Goal: Information Seeking & Learning: Learn about a topic

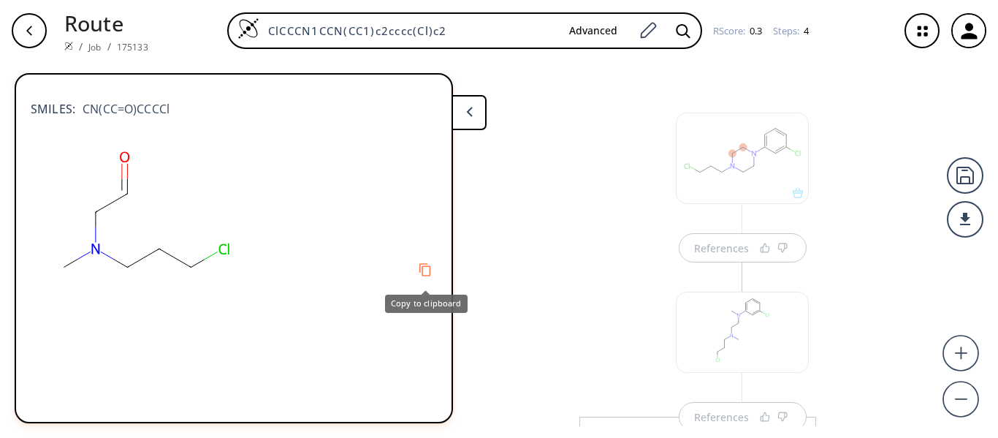
scroll to position [610, 0]
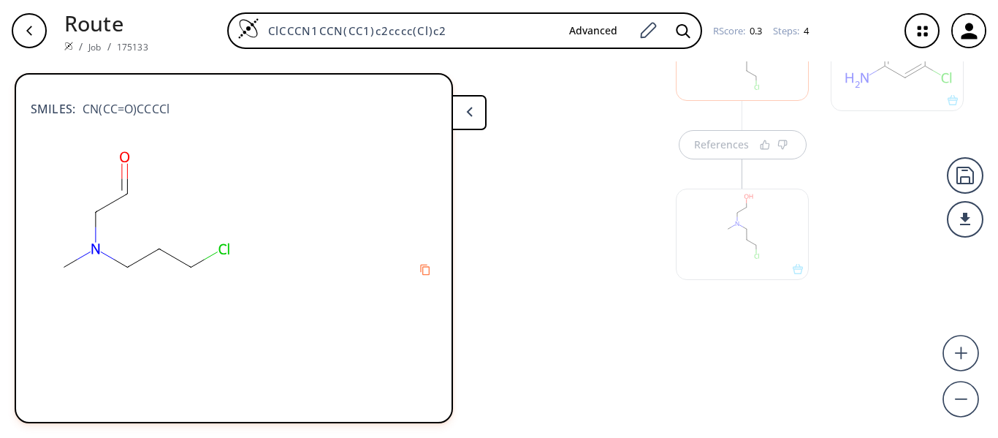
click at [474, 113] on button at bounding box center [469, 112] width 35 height 35
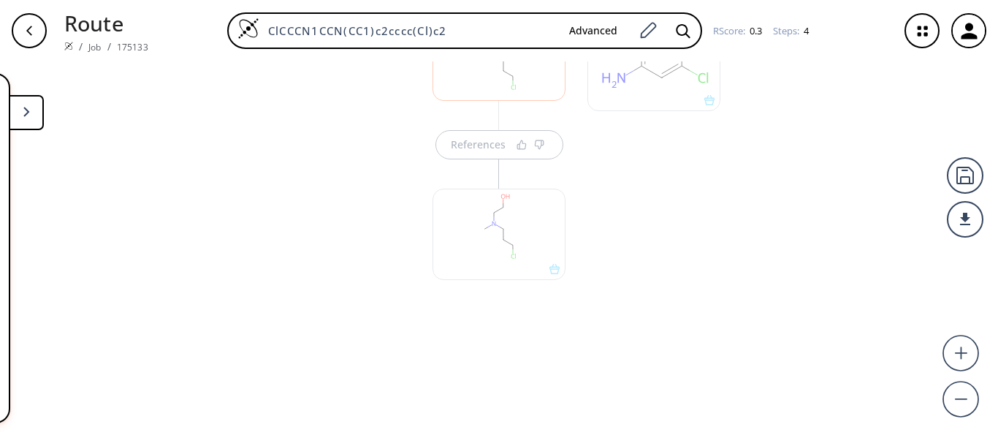
click at [621, 261] on div at bounding box center [654, 157] width 148 height 362
click at [481, 150] on div at bounding box center [499, 227] width 148 height 164
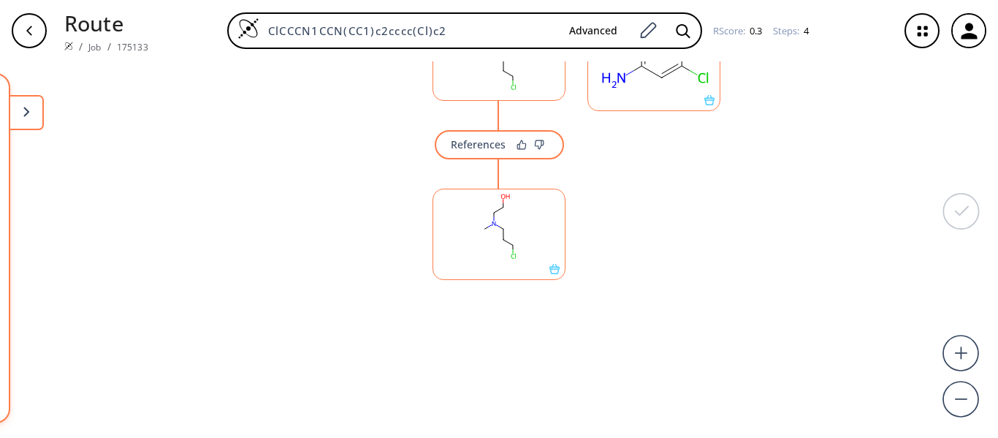
click at [481, 149] on div "References" at bounding box center [478, 145] width 55 height 10
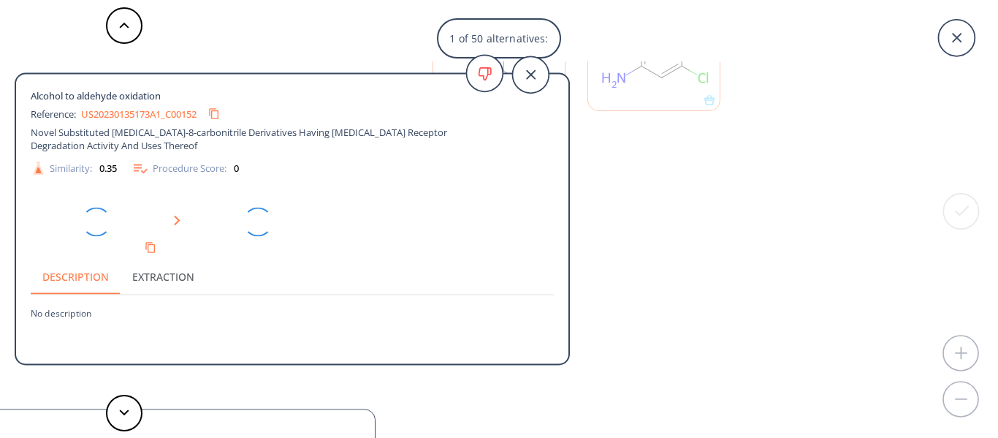
type input "All selected"
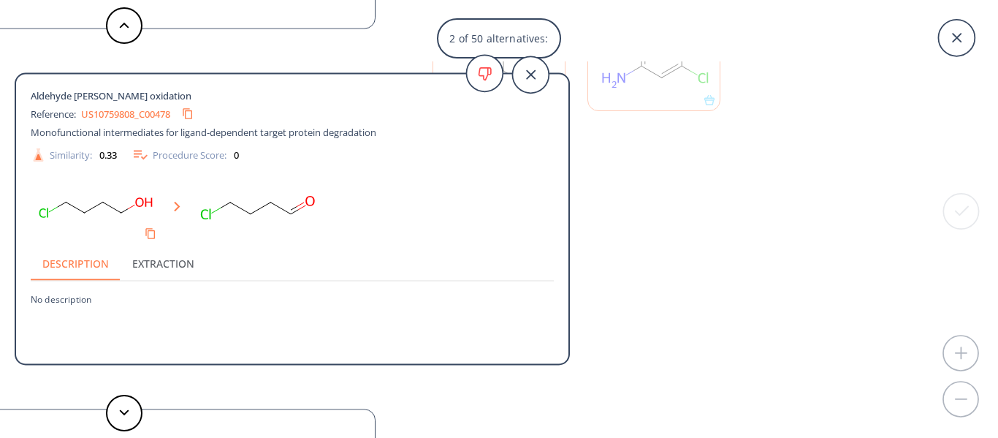
click at [163, 113] on link "US10759808_C00478" at bounding box center [125, 114] width 89 height 10
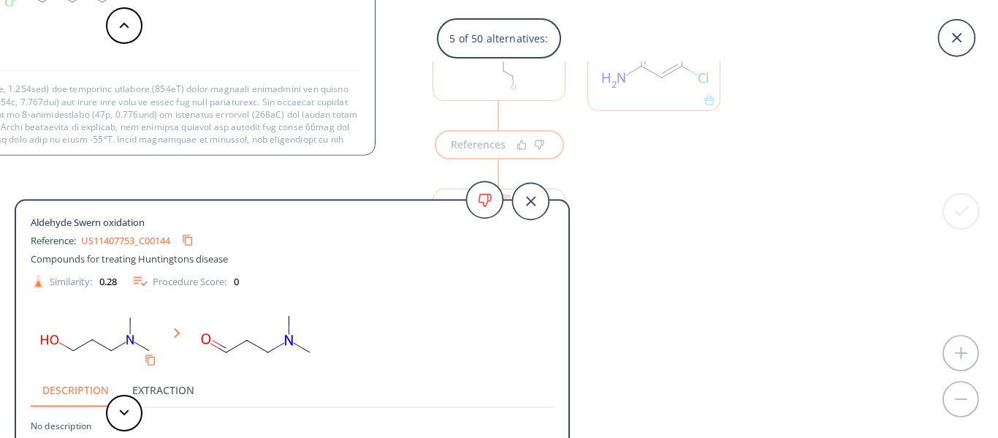
scroll to position [53, 0]
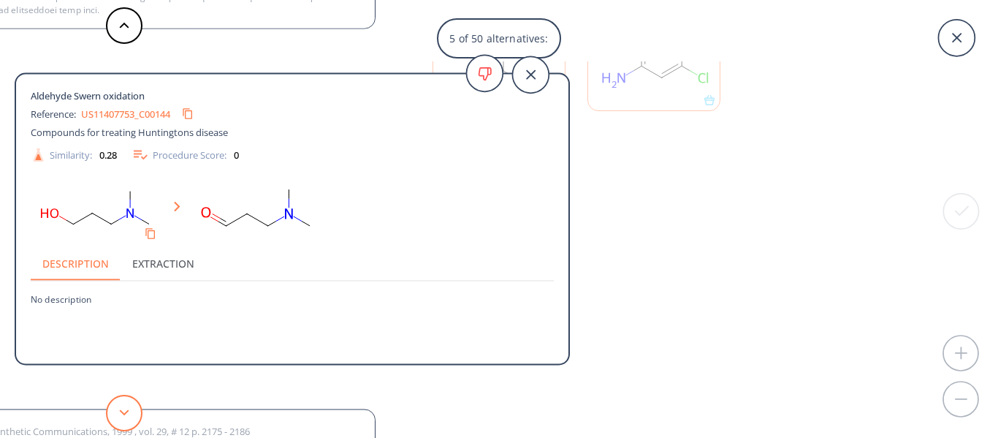
click at [123, 419] on button at bounding box center [124, 413] width 37 height 37
